Goal: Task Accomplishment & Management: Use online tool/utility

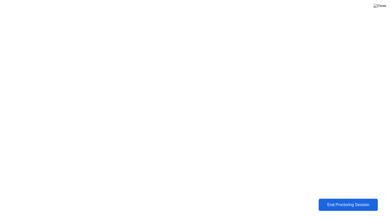
click at [357, 211] on button "End Proctoring Session" at bounding box center [348, 205] width 59 height 12
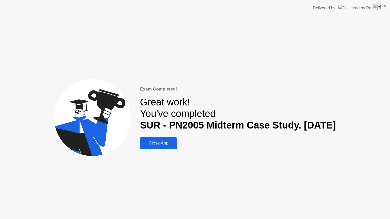
click at [143, 149] on button "Close App" at bounding box center [158, 143] width 37 height 12
